Goal: Transaction & Acquisition: Purchase product/service

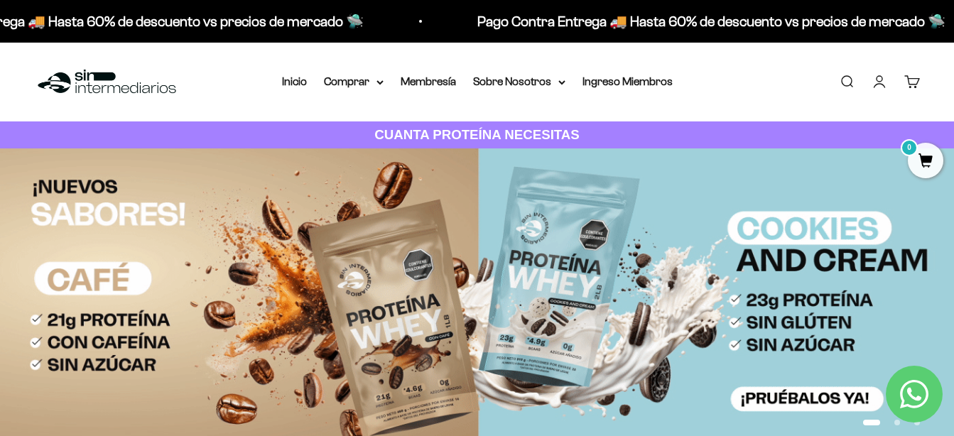
click at [881, 83] on link "Iniciar sesión" at bounding box center [880, 82] width 16 height 16
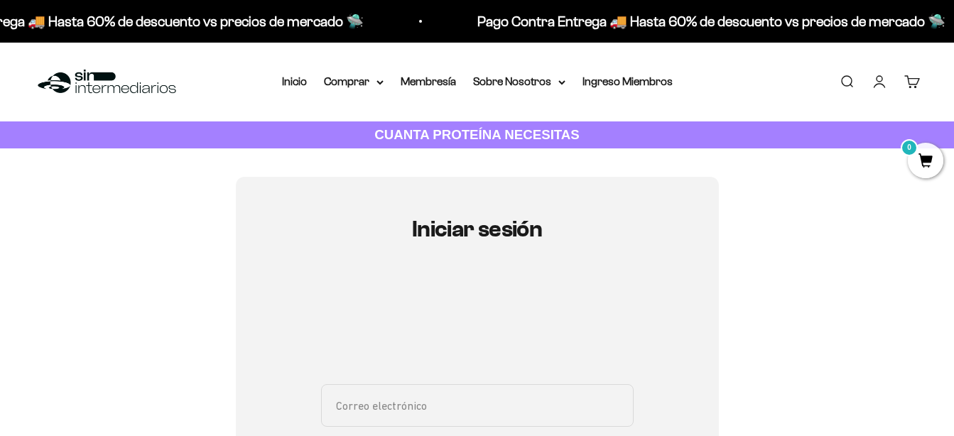
scroll to position [217, 0]
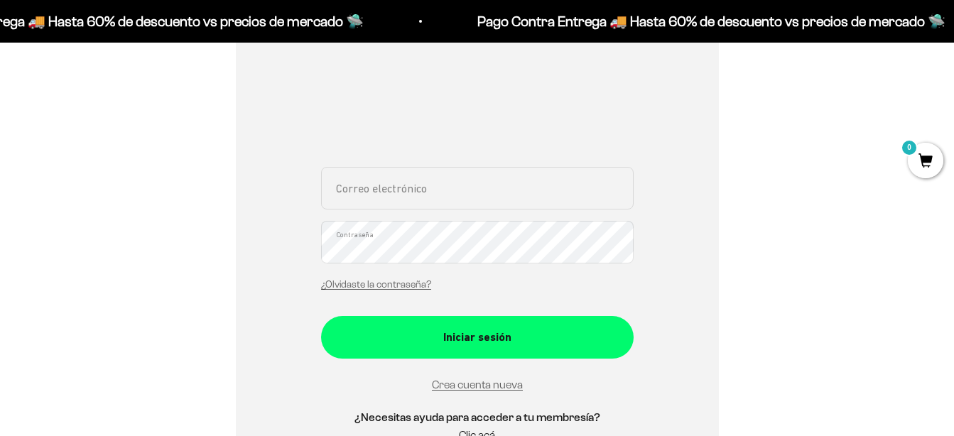
click at [384, 190] on input "Correo electrónico" at bounding box center [477, 188] width 313 height 43
paste input "[EMAIL_ADDRESS][DOMAIN_NAME]"
type input "santya2220@live.com"
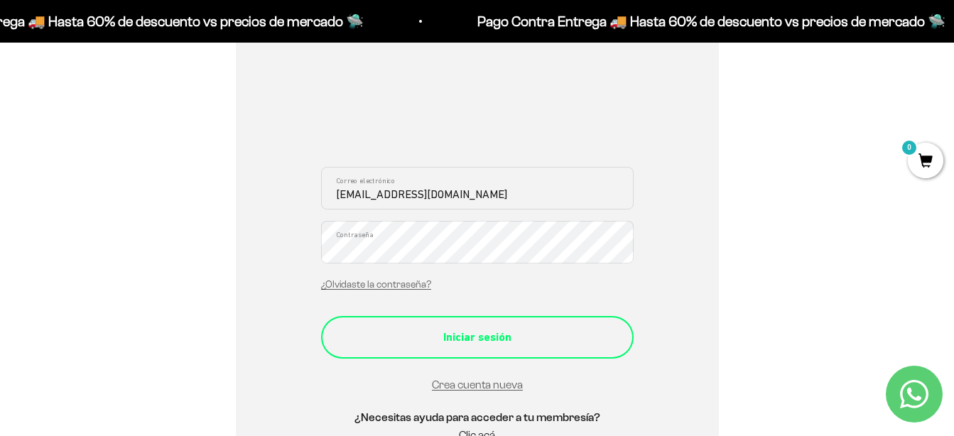
click at [480, 341] on div "Iniciar sesión" at bounding box center [478, 337] width 256 height 18
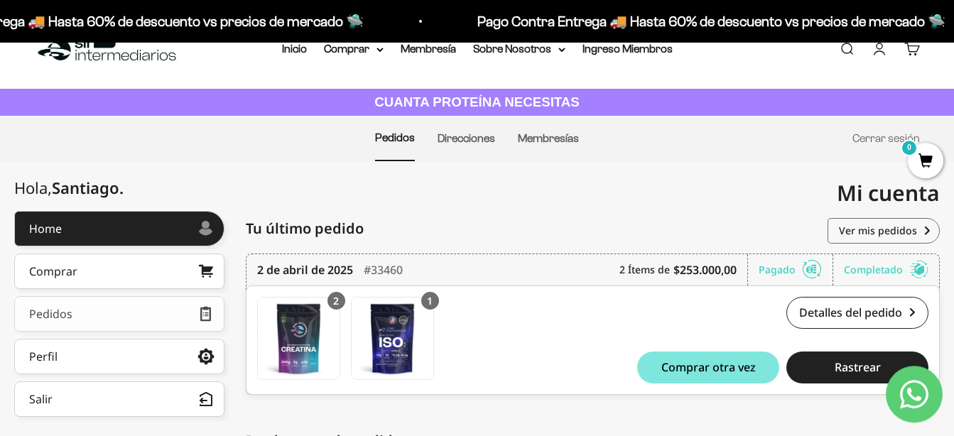
scroll to position [102, 0]
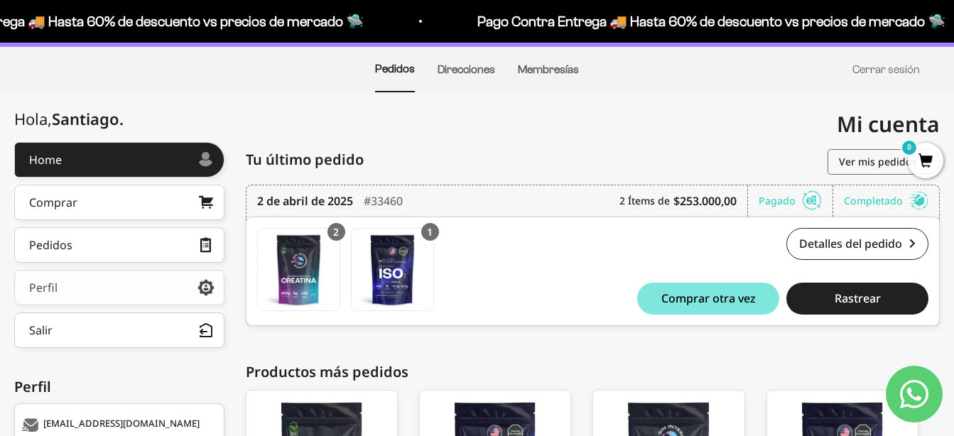
click at [92, 288] on link "Perfil" at bounding box center [119, 288] width 210 height 36
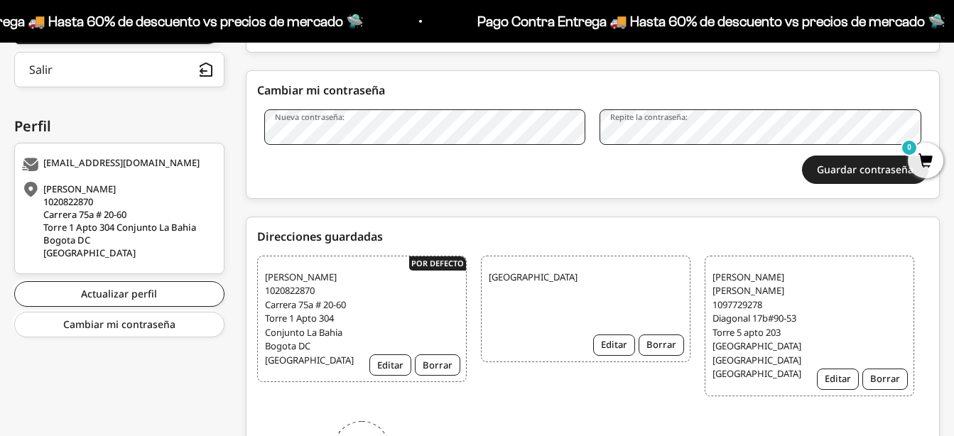
scroll to position [362, 0]
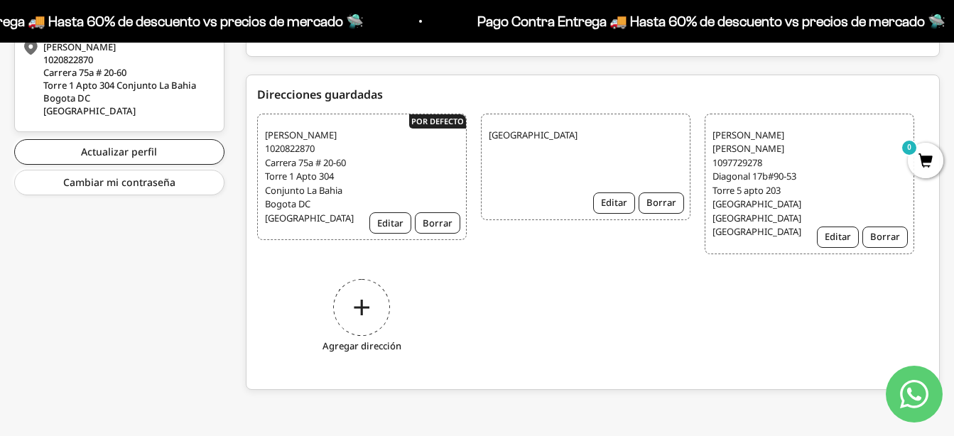
click at [360, 303] on div "Agregar dirección" at bounding box center [362, 318] width 210 height 107
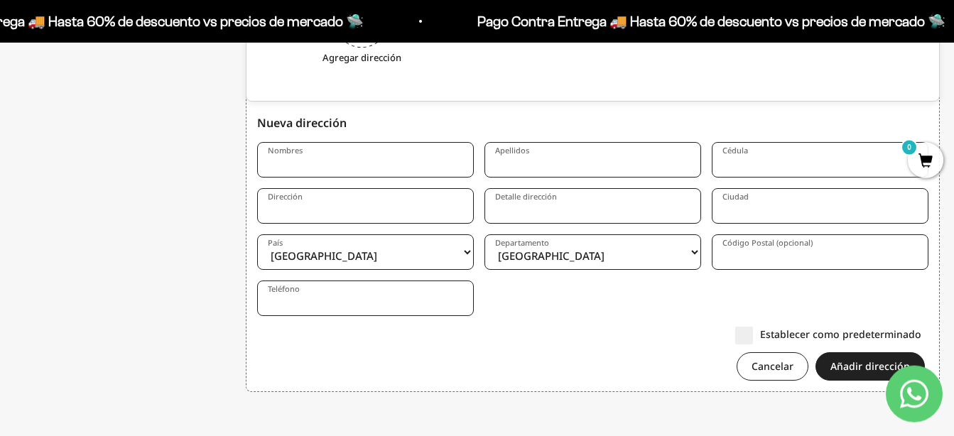
scroll to position [795, 0]
click at [319, 144] on input "Nombres" at bounding box center [365, 158] width 217 height 36
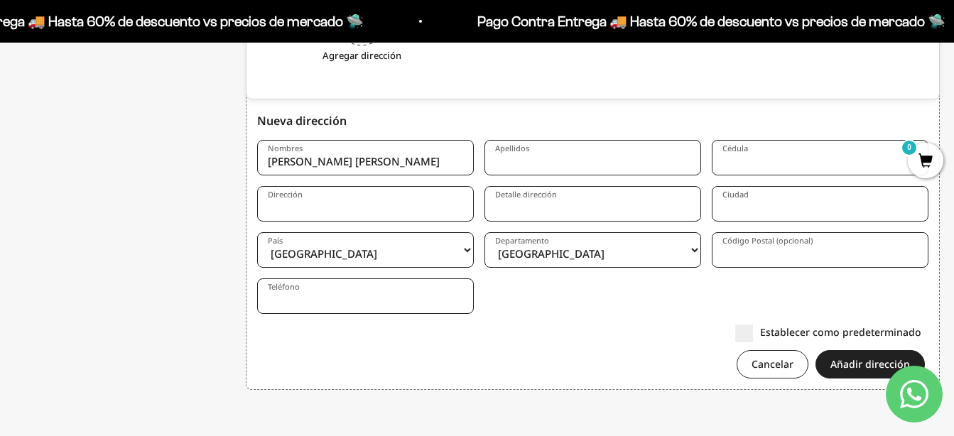
type input "Maria Paula"
click at [502, 166] on input "Apellidos" at bounding box center [593, 158] width 217 height 36
type input "Moyano Moreno"
click at [814, 171] on input "Cédula" at bounding box center [820, 158] width 217 height 36
type input "1015468930"
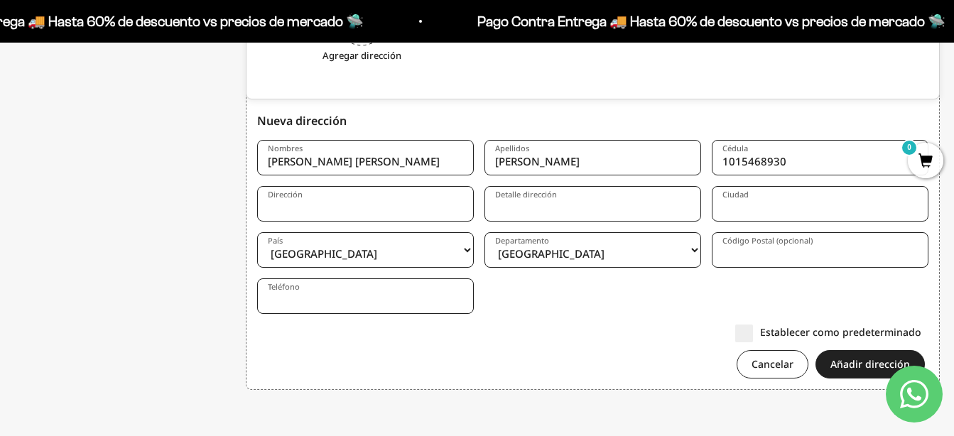
click at [419, 214] on input "Dirección" at bounding box center [365, 204] width 217 height 36
type input "cl 17sur 05 66"
click at [533, 218] on input "Detalle dirección" at bounding box center [593, 204] width 217 height 36
type input "Tr 07 apt 927"
click at [788, 190] on input "Ciudad" at bounding box center [820, 204] width 217 height 36
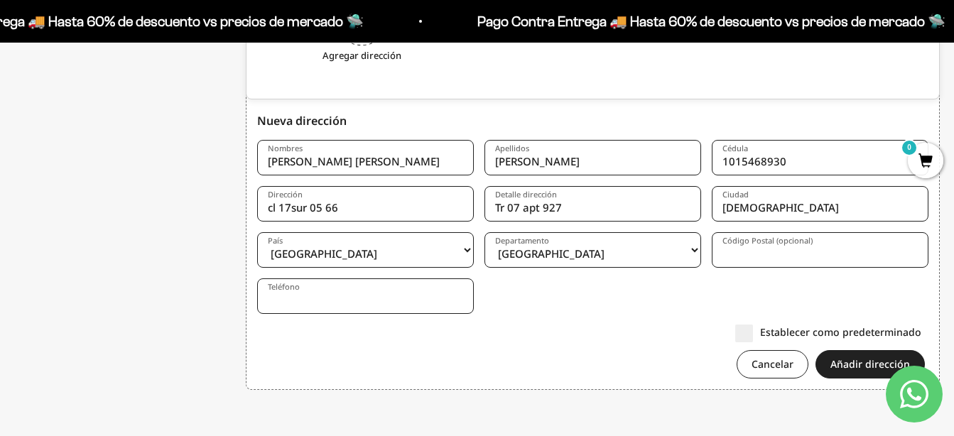
type input "Mosquera"
click at [485, 232] on select "Amazonas Antioquia Arauca Atlántico Bogotá Bolívar Boyacá Caldas Caquetá Casana…" at bounding box center [593, 250] width 217 height 36
select select "Cundinamarca"
click option "Cundinamarca" at bounding box center [0, 0] width 0 height 0
click at [328, 299] on input "Teléfono" at bounding box center [365, 297] width 217 height 36
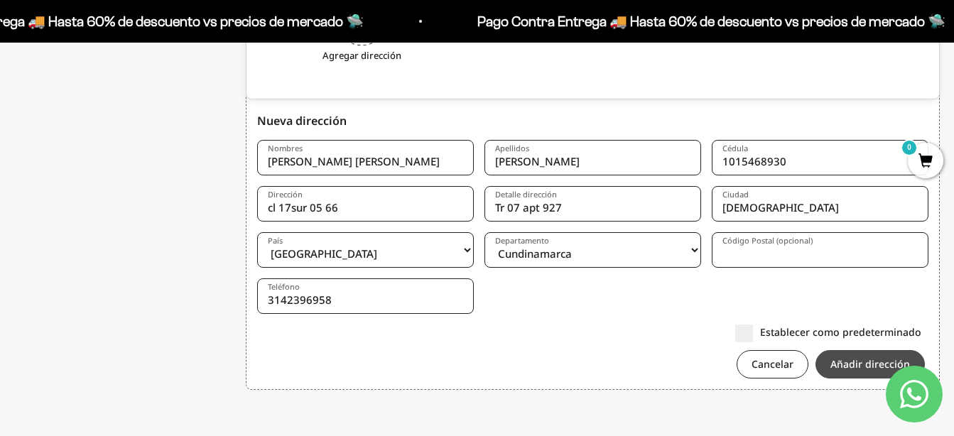
type input "3142396958"
click at [846, 362] on button "Añadir dirección" at bounding box center [870, 364] width 109 height 28
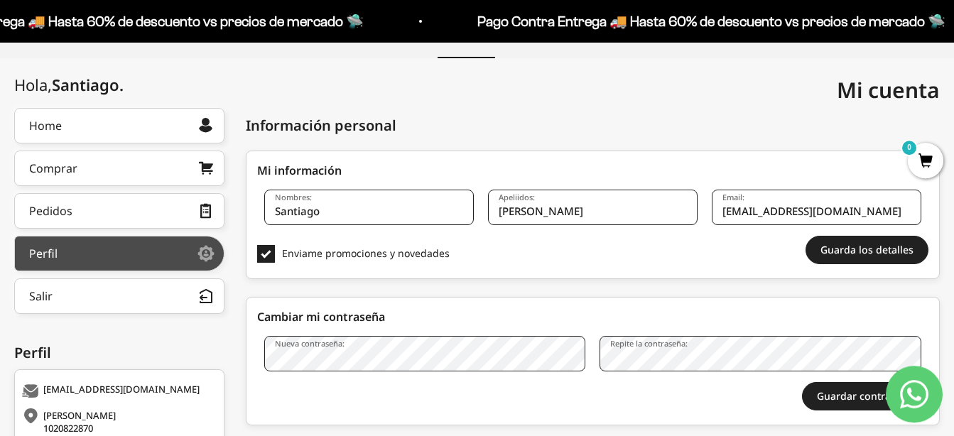
scroll to position [72, 0]
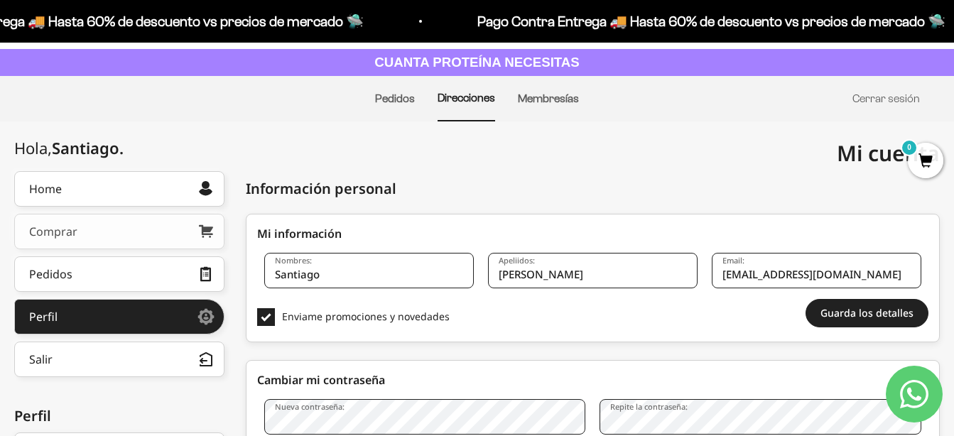
click at [95, 229] on link "Comprar" at bounding box center [119, 232] width 210 height 36
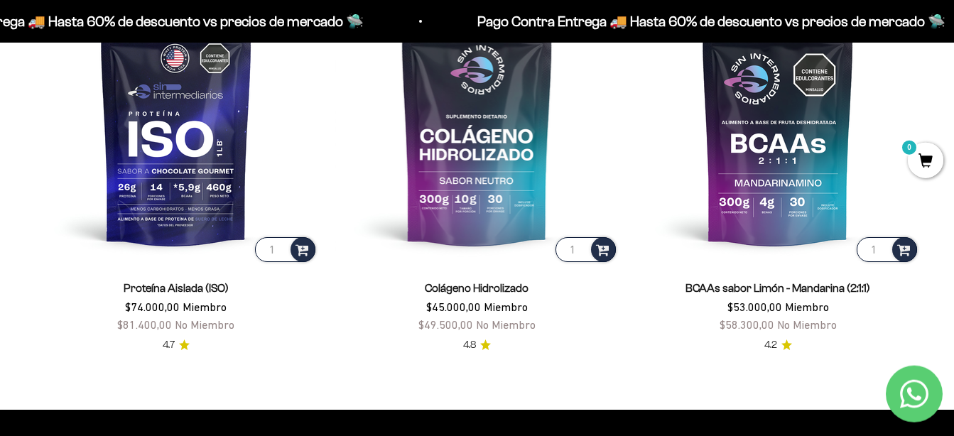
scroll to position [1015, 0]
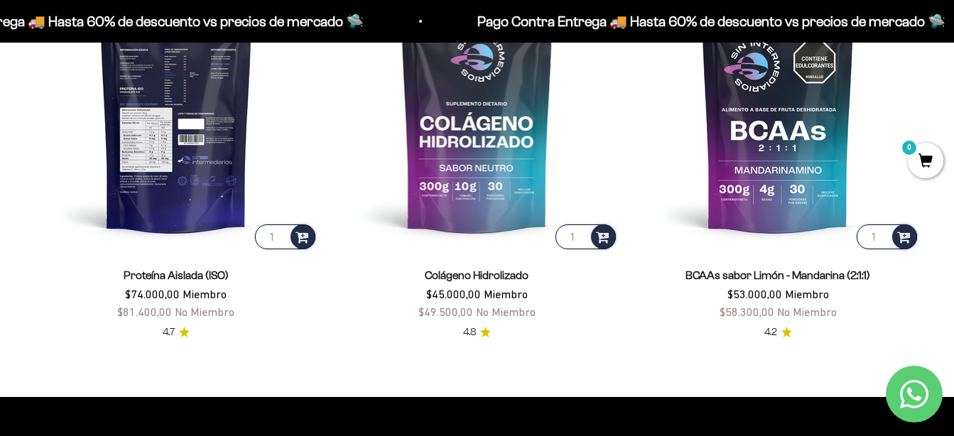
click at [176, 155] on img at bounding box center [176, 110] width 284 height 284
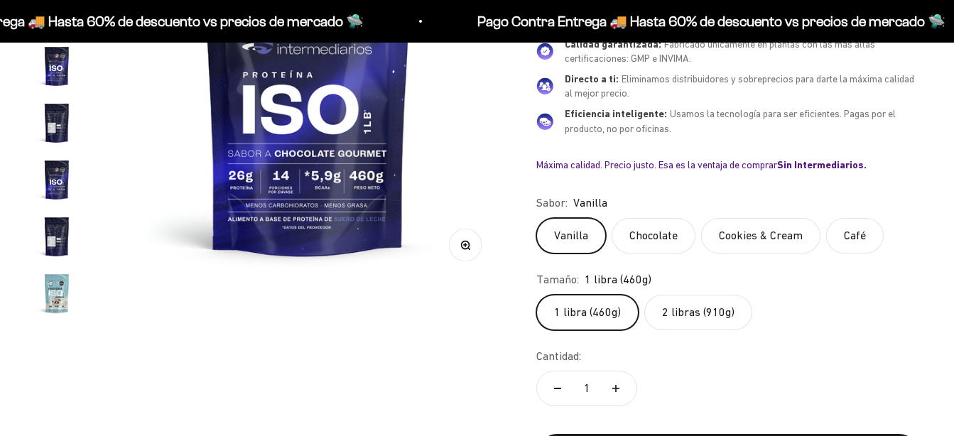
scroll to position [513, 0]
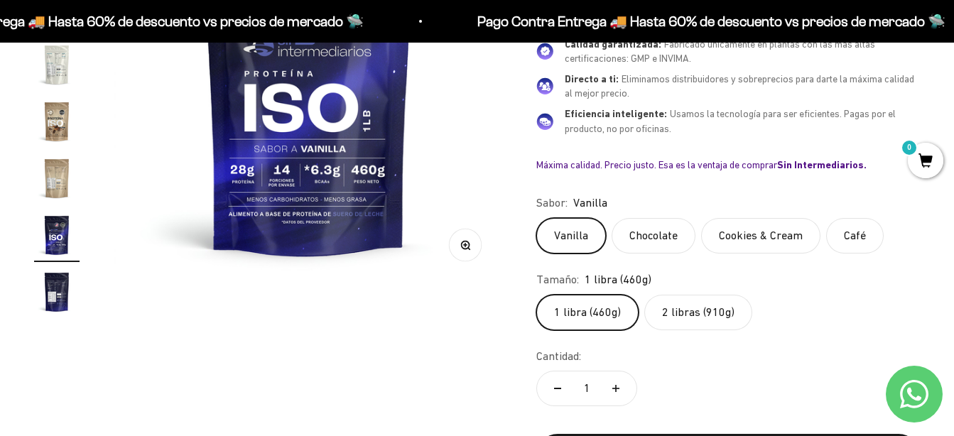
click at [695, 313] on label "2 libras (910g)" at bounding box center [699, 313] width 108 height 36
click at [537, 295] on input "2 libras (910g)" at bounding box center [536, 294] width 1 height 1
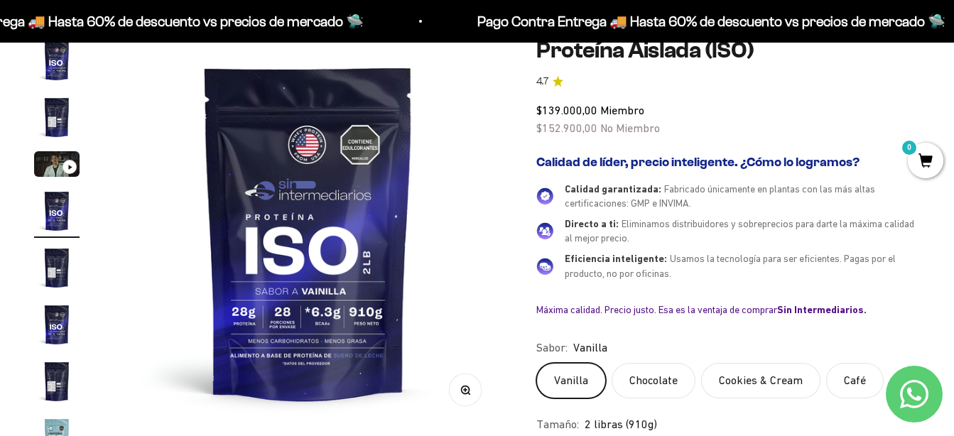
click at [660, 375] on label "Chocolate" at bounding box center [654, 381] width 84 height 36
click at [537, 363] on input "Chocolate" at bounding box center [536, 362] width 1 height 1
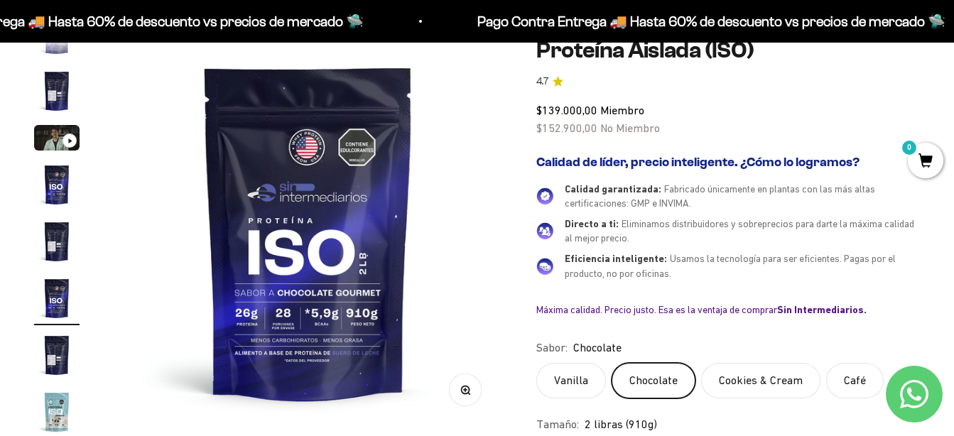
click at [586, 372] on label "Vanilla" at bounding box center [572, 381] width 70 height 36
click at [537, 363] on input "Vanilla" at bounding box center [536, 362] width 1 height 1
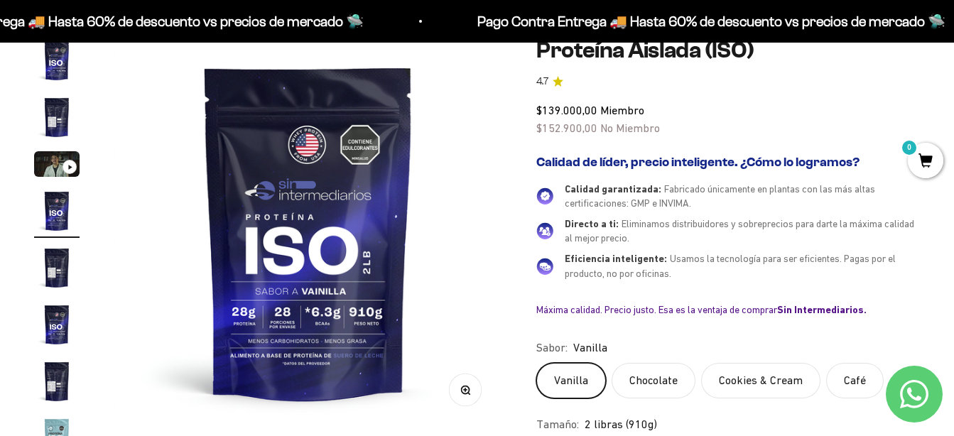
click at [765, 390] on label "Cookies & Cream" at bounding box center [760, 381] width 119 height 36
click at [537, 363] on input "Cookies & Cream" at bounding box center [536, 362] width 1 height 1
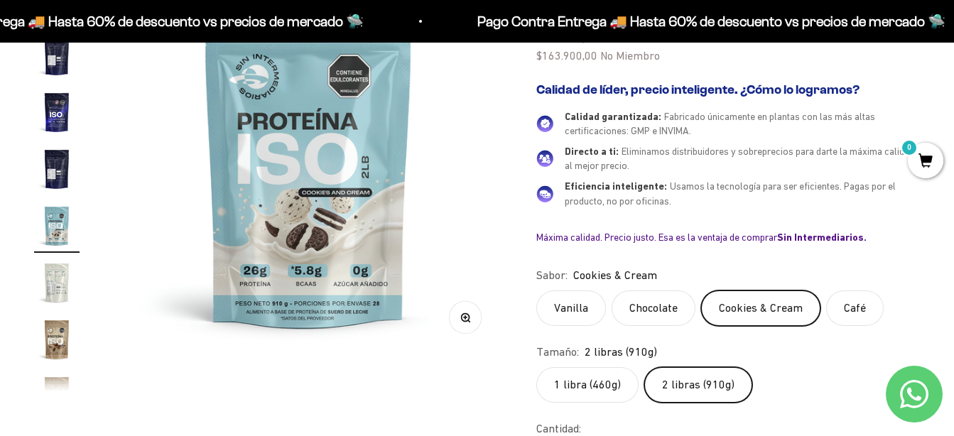
click at [578, 309] on label "Vanilla" at bounding box center [572, 309] width 70 height 36
click at [537, 291] on input "Vanilla" at bounding box center [536, 290] width 1 height 1
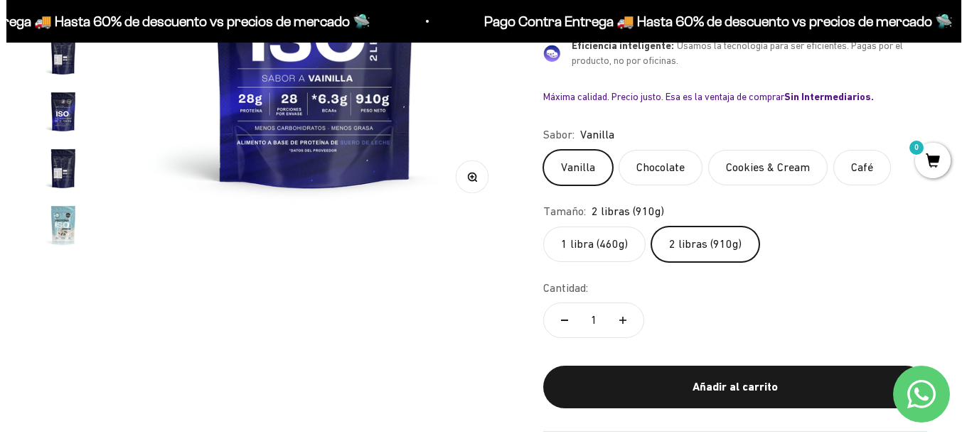
scroll to position [362, 0]
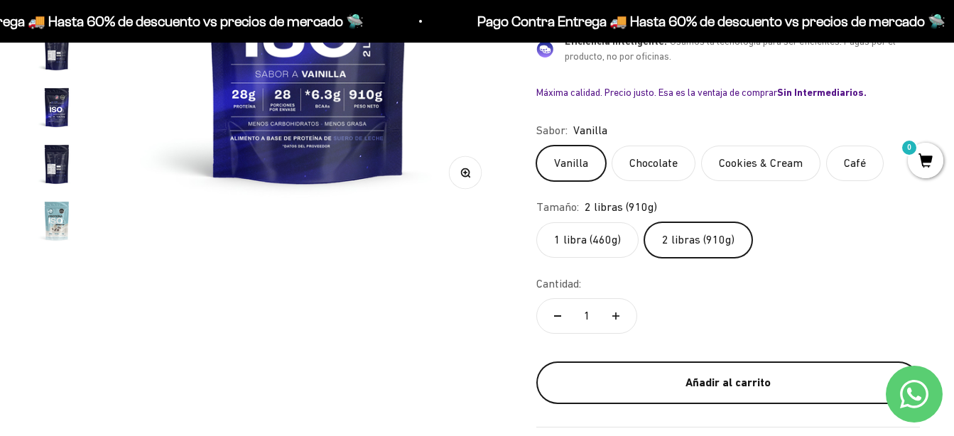
click at [743, 374] on div "Añadir al carrito" at bounding box center [728, 383] width 327 height 18
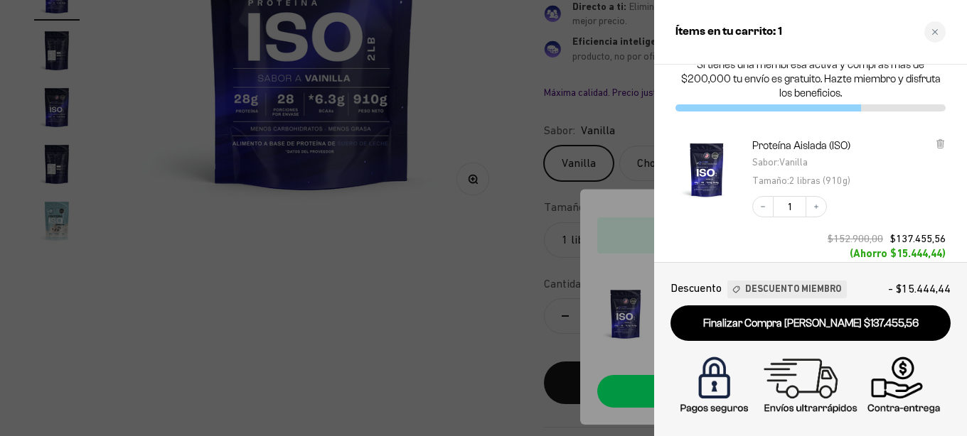
scroll to position [0, 0]
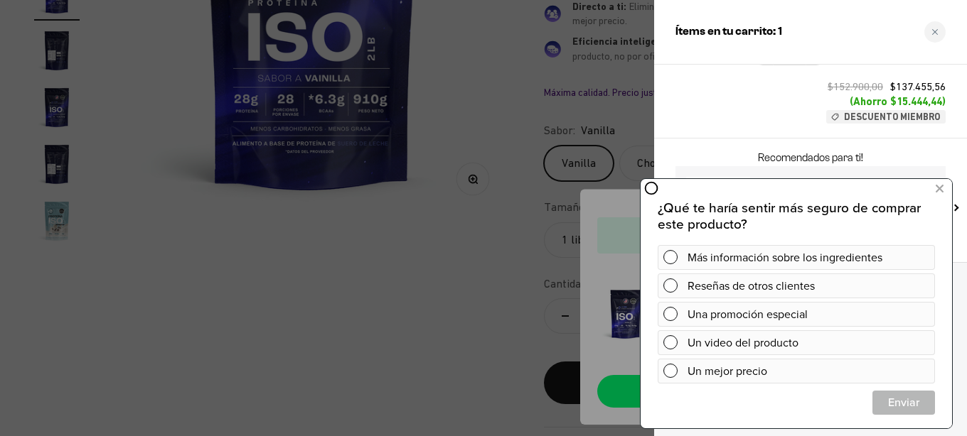
click at [299, 257] on div at bounding box center [483, 218] width 967 height 436
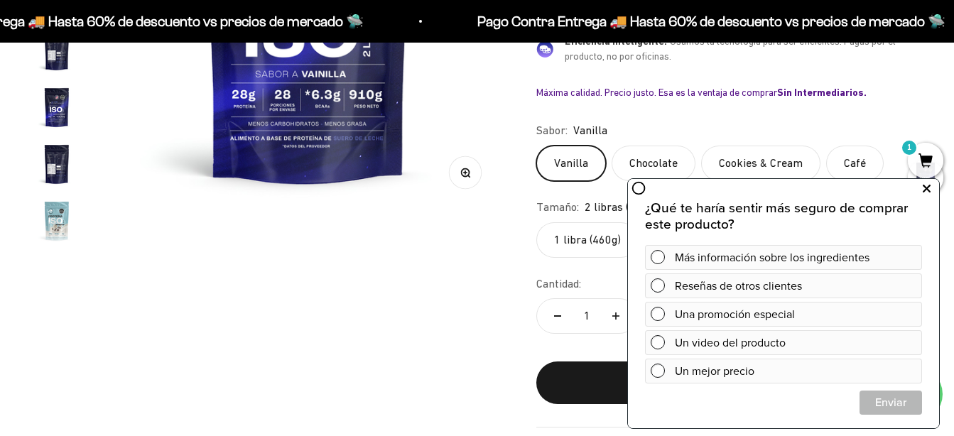
click at [933, 185] on button at bounding box center [927, 189] width 26 height 23
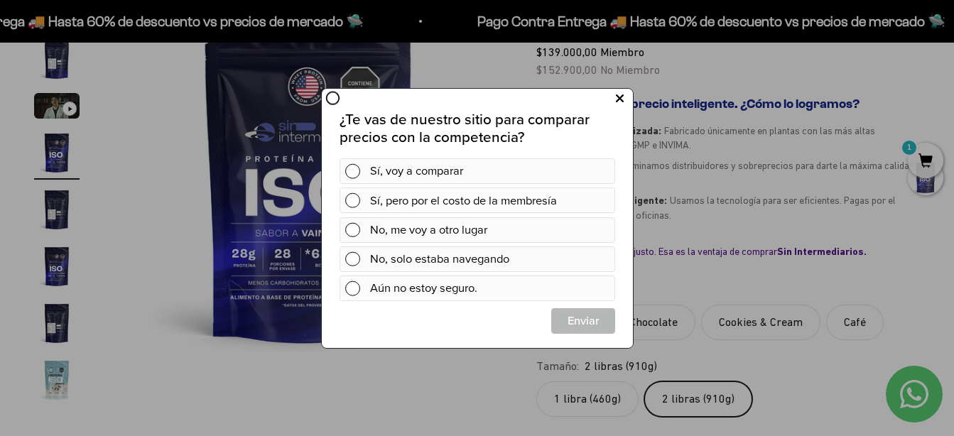
click at [620, 97] on icon at bounding box center [619, 98] width 8 height 19
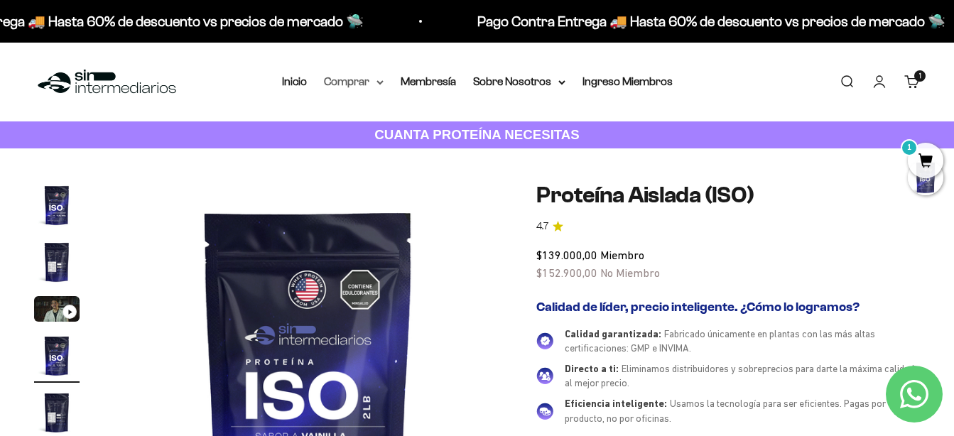
click at [355, 90] on summary "Comprar" at bounding box center [354, 81] width 60 height 18
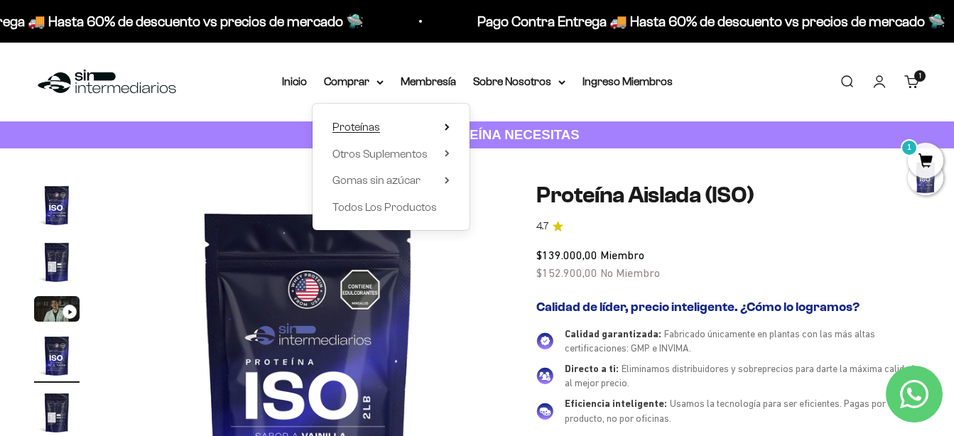
click at [360, 132] on span "Proteínas" at bounding box center [357, 127] width 48 height 12
click at [378, 206] on span "Todos Los Productos" at bounding box center [385, 207] width 104 height 12
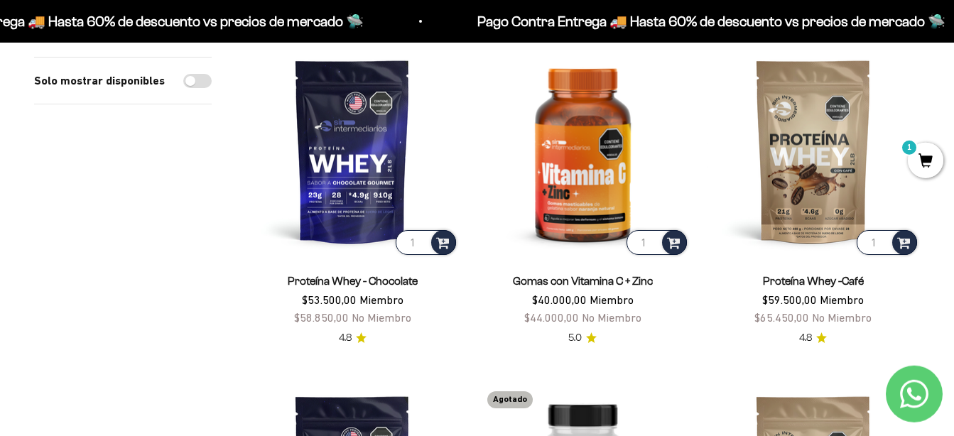
scroll to position [1812, 0]
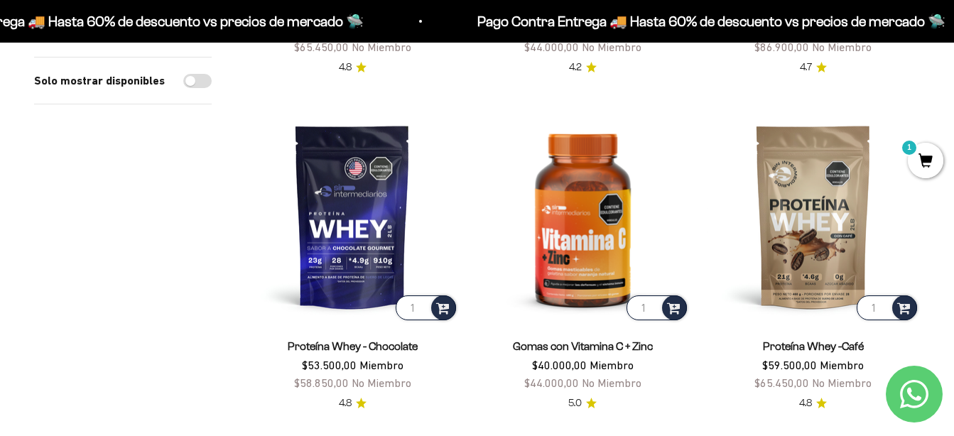
click at [192, 72] on div "Solo mostrar disponibles" at bounding box center [123, 81] width 178 height 47
click at [195, 84] on input "Solo mostrar disponibles" at bounding box center [197, 81] width 28 height 14
checkbox input "true"
